Goal: Task Accomplishment & Management: Complete application form

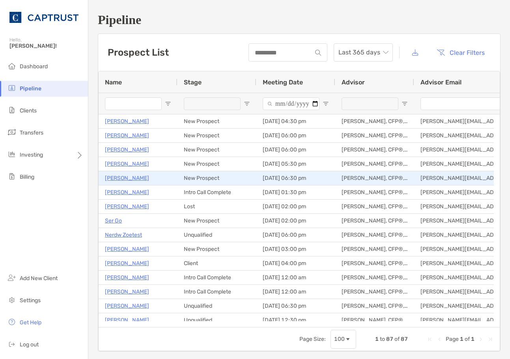
click at [105, 179] on div "[PERSON_NAME]" at bounding box center [138, 178] width 79 height 14
click at [136, 176] on p "[PERSON_NAME]" at bounding box center [127, 178] width 44 height 10
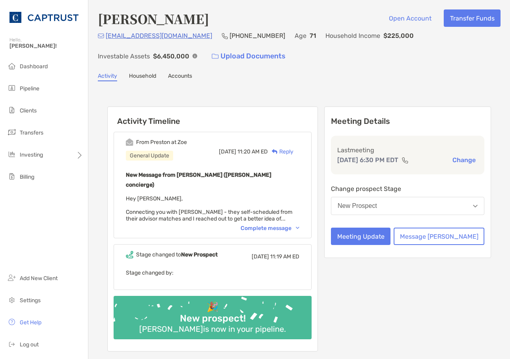
click at [298, 225] on div "Complete message" at bounding box center [270, 228] width 59 height 7
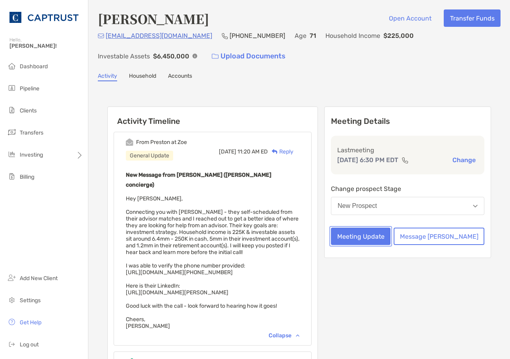
click at [387, 245] on button "Meeting Update" at bounding box center [361, 236] width 60 height 17
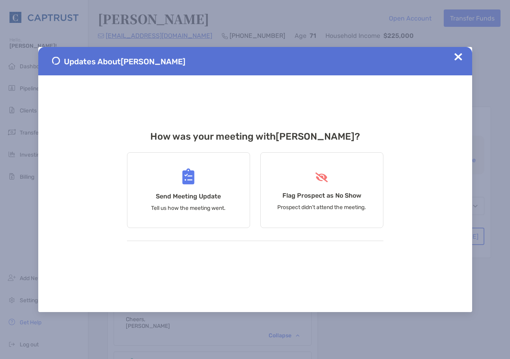
click at [460, 59] on img at bounding box center [458, 57] width 8 height 8
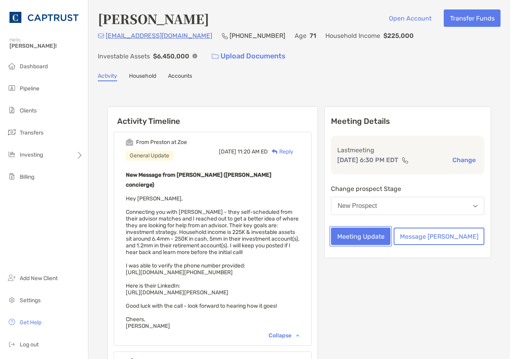
click at [391, 243] on button "Meeting Update" at bounding box center [361, 236] width 60 height 17
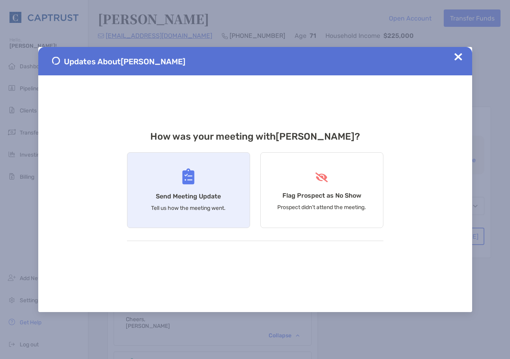
click at [183, 203] on div "Send Meeting Update Tell us how the meeting went." at bounding box center [188, 190] width 123 height 76
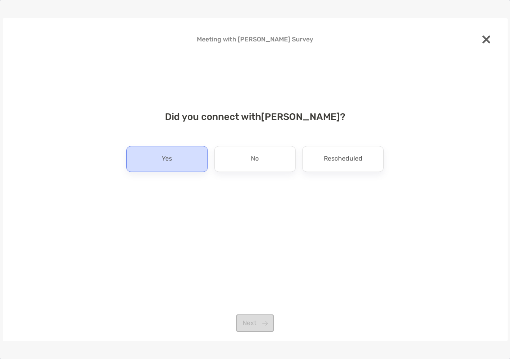
click at [193, 159] on div "Yes" at bounding box center [167, 159] width 82 height 26
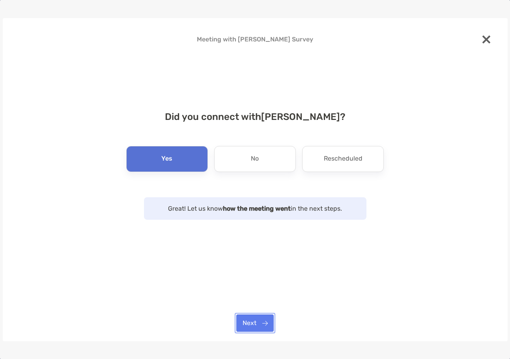
click at [259, 321] on button "Next" at bounding box center [254, 322] width 37 height 17
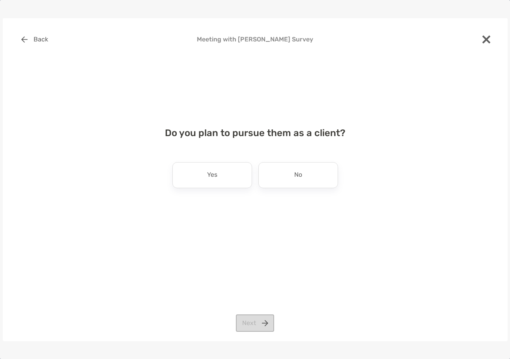
drag, startPoint x: 284, startPoint y: 179, endPoint x: 279, endPoint y: 183, distance: 6.0
click at [283, 180] on div "No" at bounding box center [298, 175] width 80 height 26
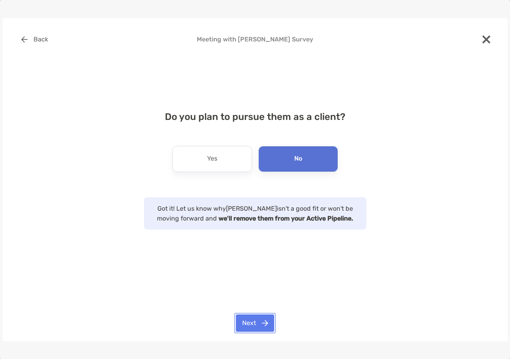
click at [251, 319] on button "Next" at bounding box center [255, 322] width 38 height 17
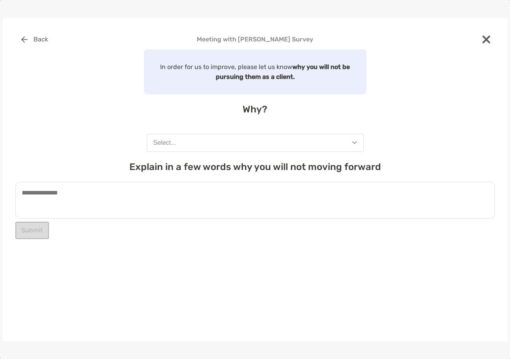
click at [217, 135] on button "Select..." at bounding box center [255, 143] width 217 height 18
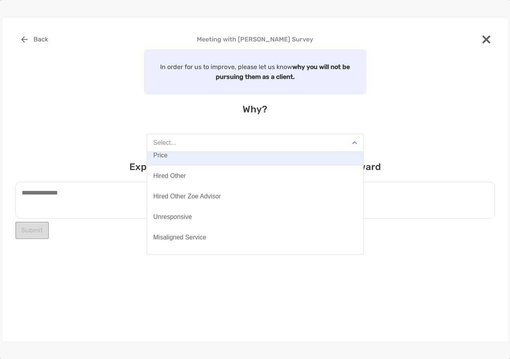
scroll to position [62, 0]
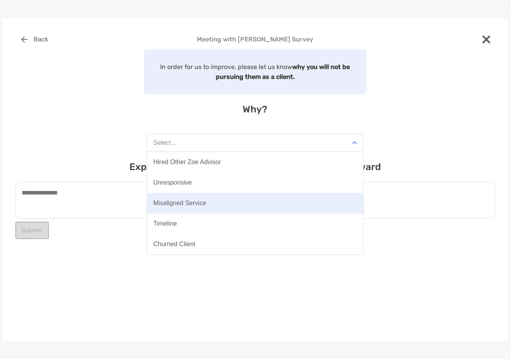
click at [189, 205] on div "Misaligned Service" at bounding box center [179, 203] width 53 height 7
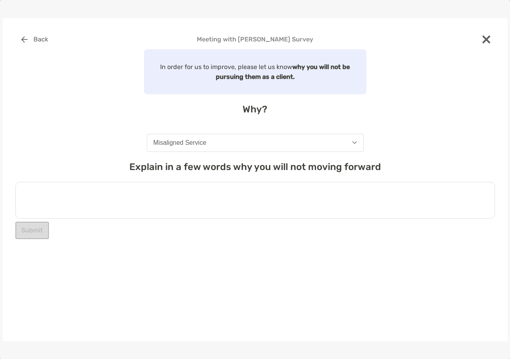
click at [149, 211] on textarea at bounding box center [255, 200] width 480 height 37
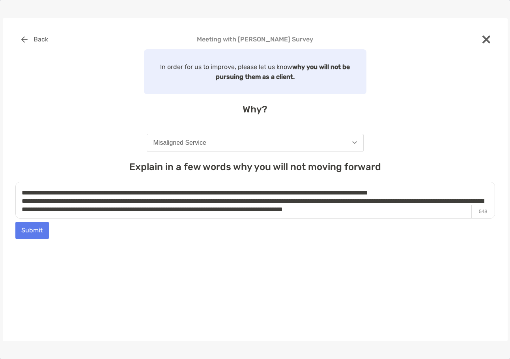
click at [369, 209] on textarea "**********" at bounding box center [255, 200] width 480 height 37
click at [34, 208] on textarea "**********" at bounding box center [255, 200] width 480 height 37
click at [452, 211] on textarea "**********" at bounding box center [255, 200] width 480 height 37
type textarea "**********"
click at [42, 231] on button "Submit" at bounding box center [32, 230] width 34 height 17
